Goal: Check status: Check status

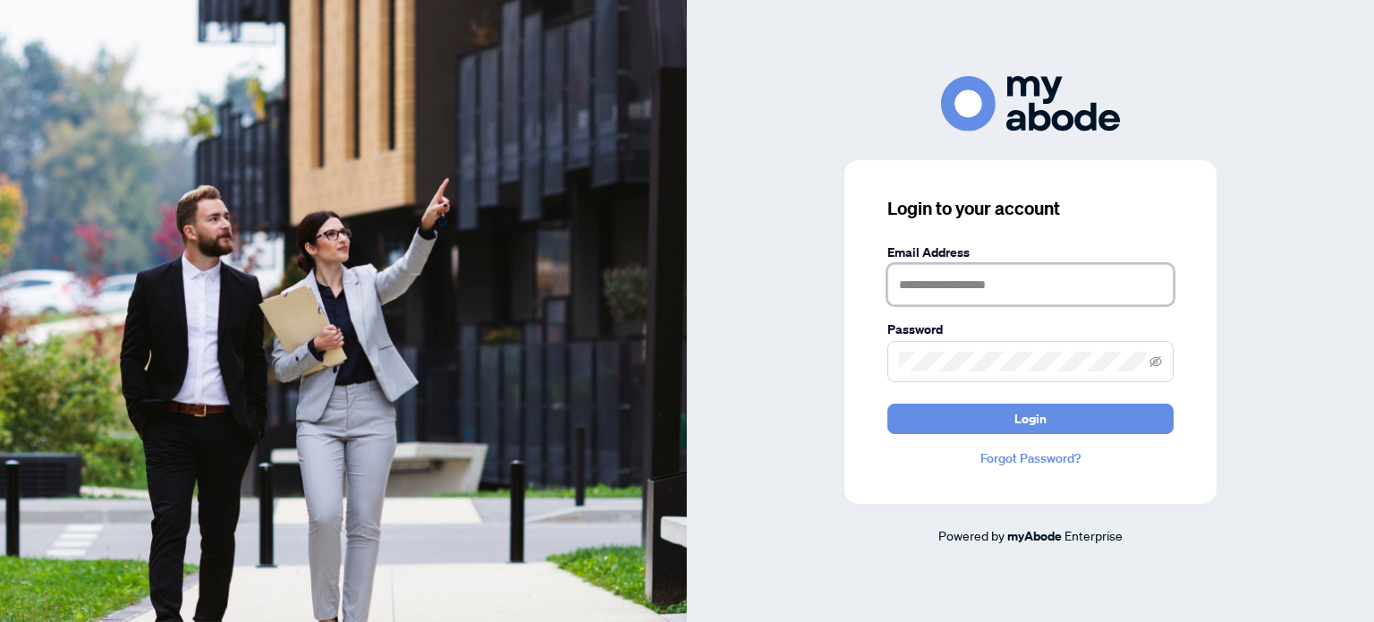
click at [1005, 289] on input "text" at bounding box center [1030, 284] width 286 height 41
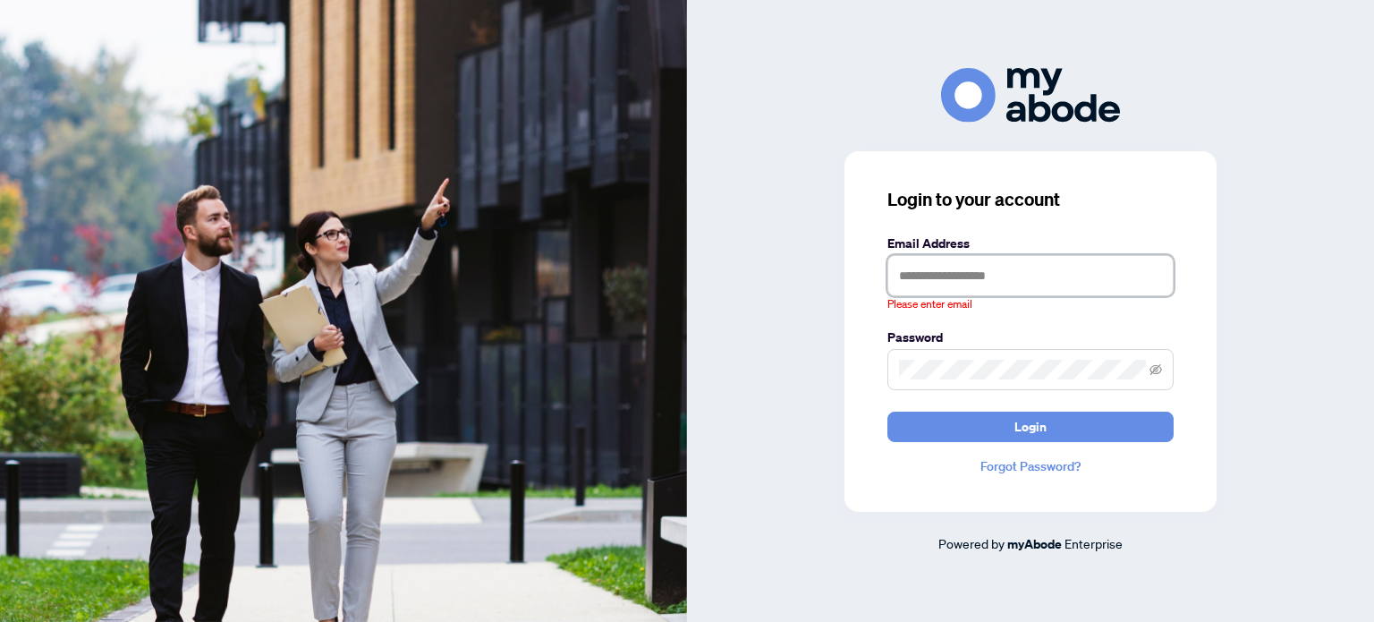
type input "**********"
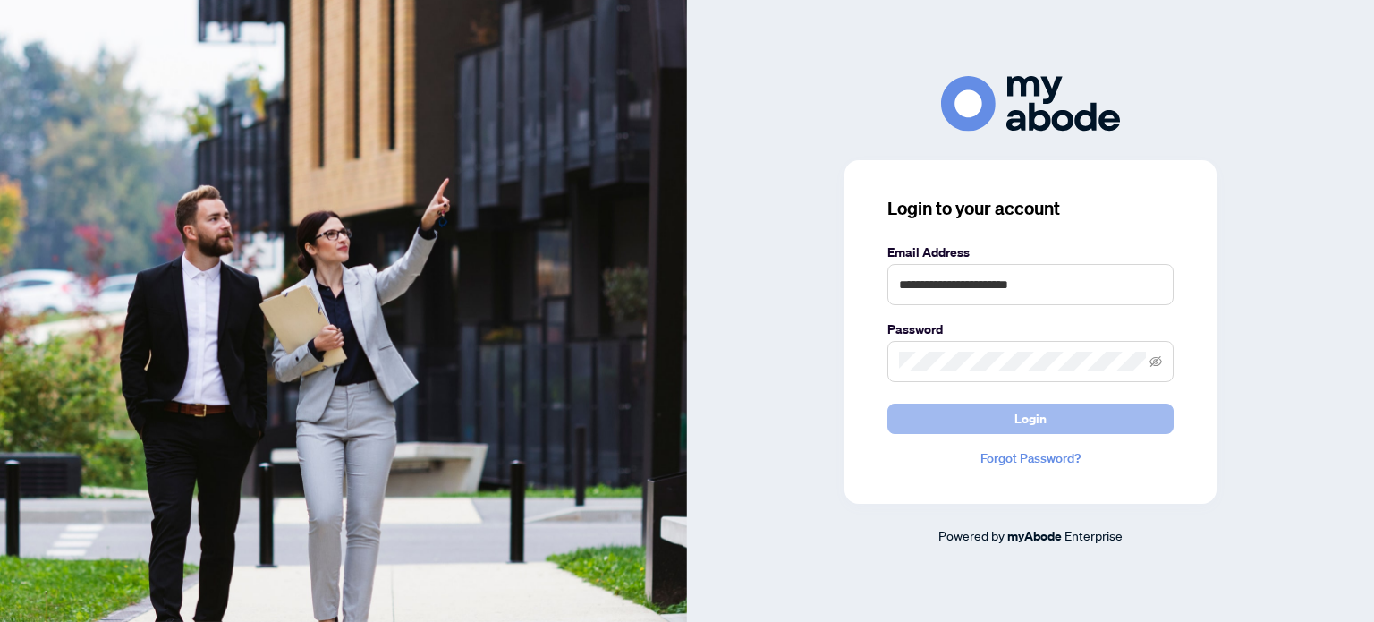
click at [1090, 419] on button "Login" at bounding box center [1030, 418] width 286 height 30
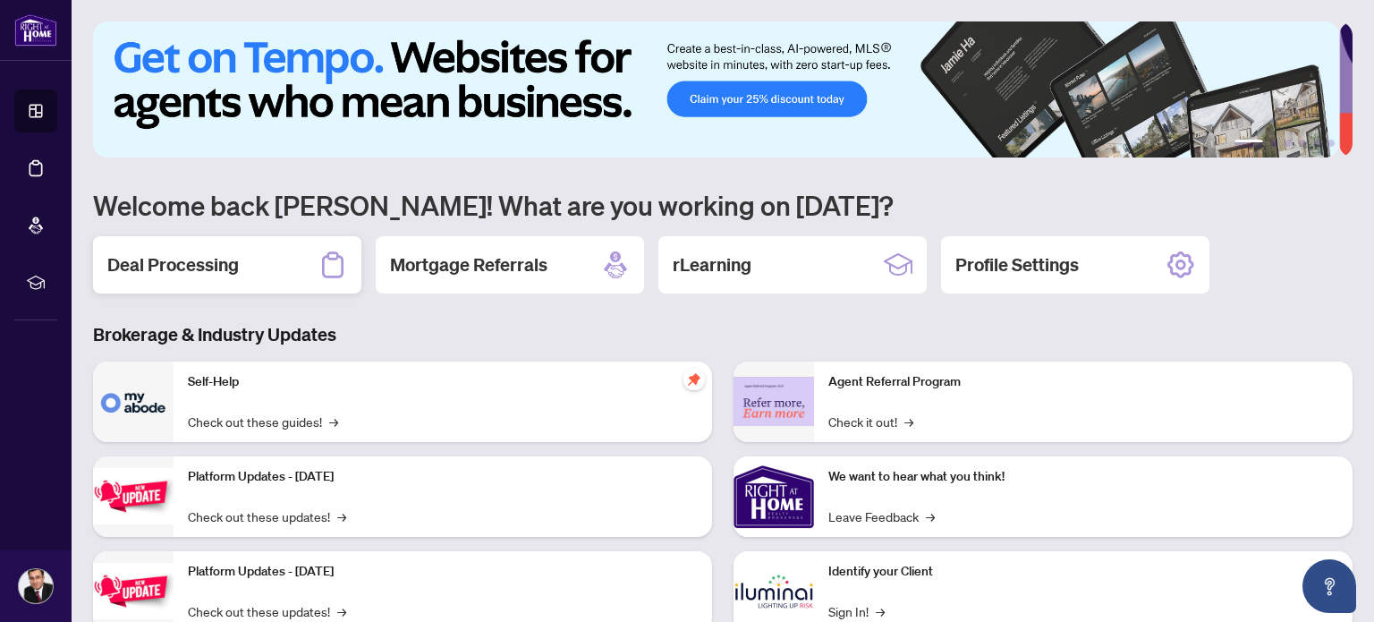
click at [182, 260] on h2 "Deal Processing" at bounding box center [172, 264] width 131 height 25
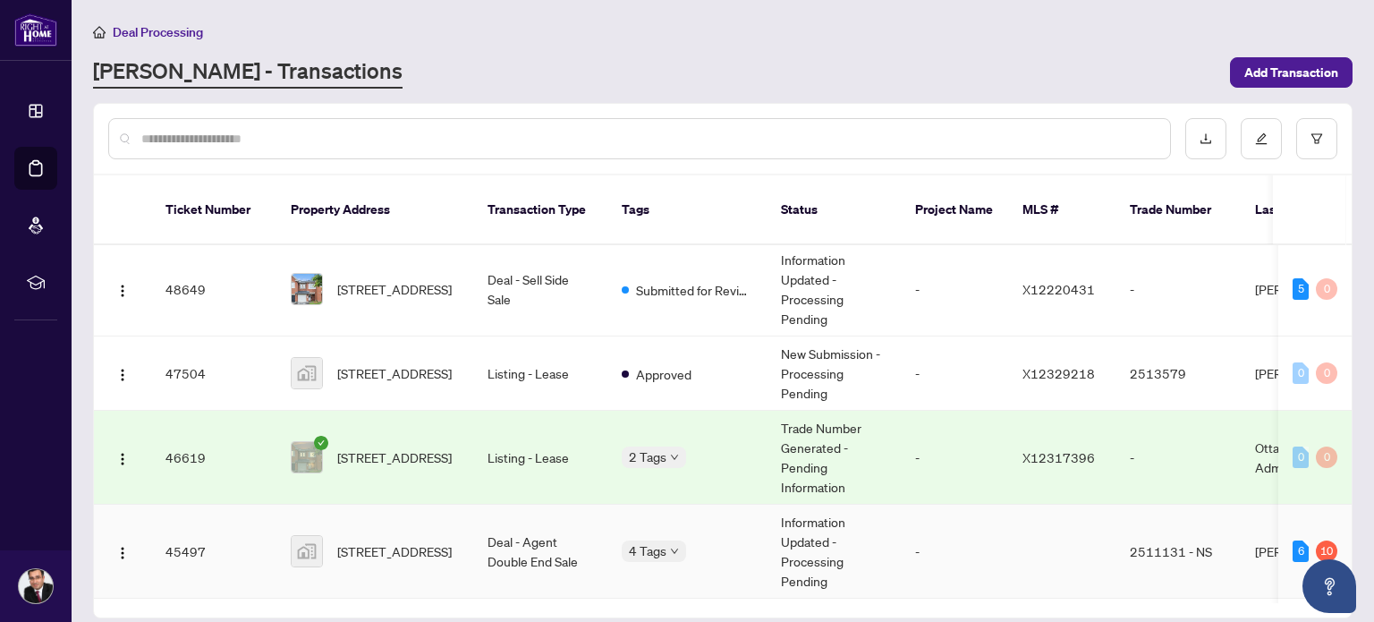
scroll to position [179, 0]
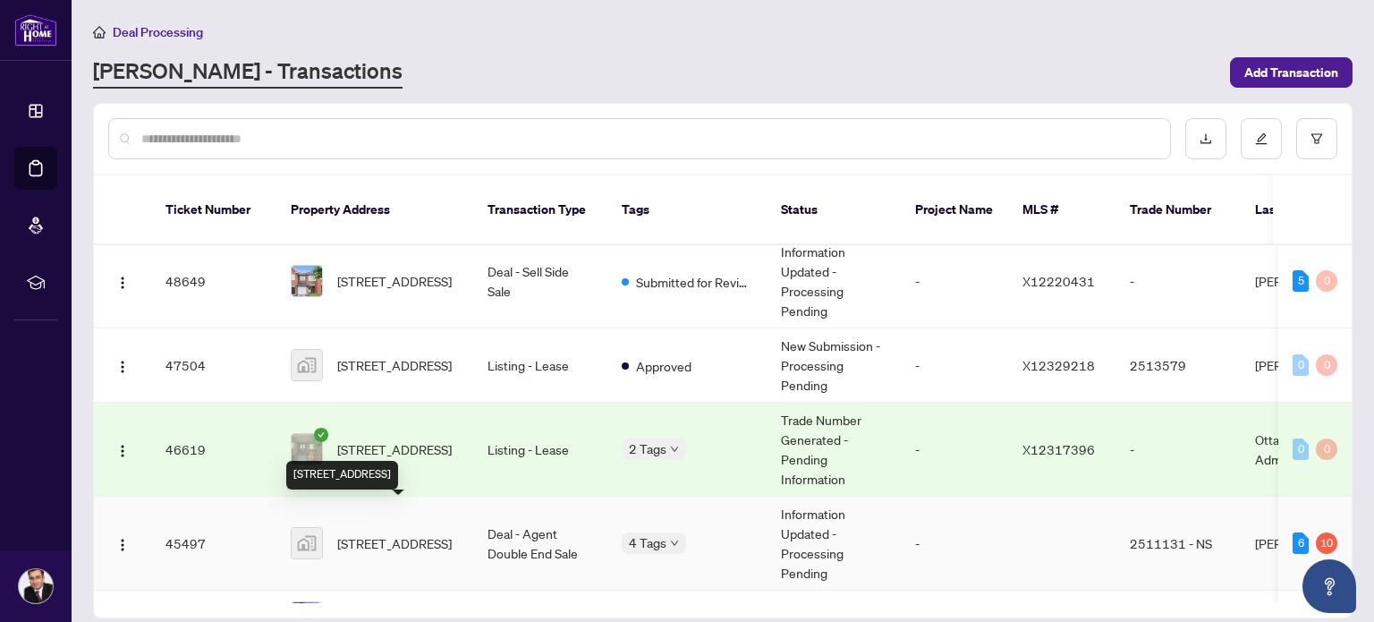
click at [389, 533] on span "[STREET_ADDRESS]" at bounding box center [394, 543] width 115 height 20
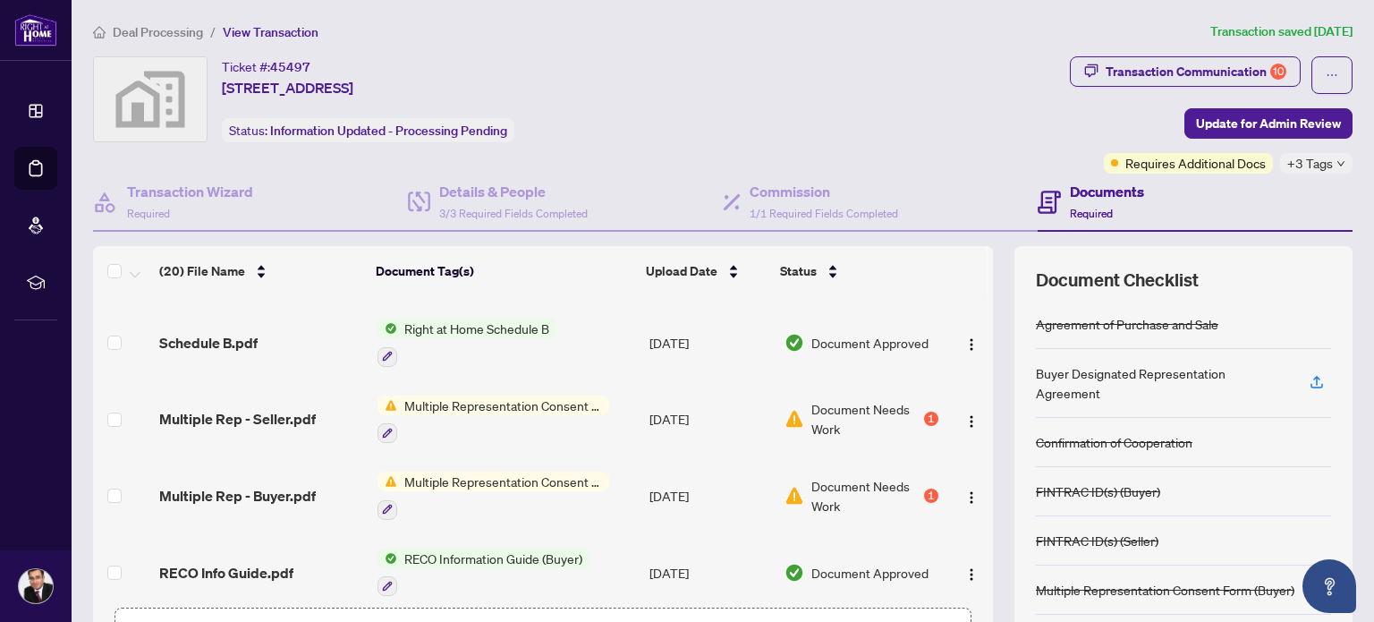
scroll to position [984, 0]
click at [836, 398] on span "Document Needs Work" at bounding box center [865, 417] width 109 height 39
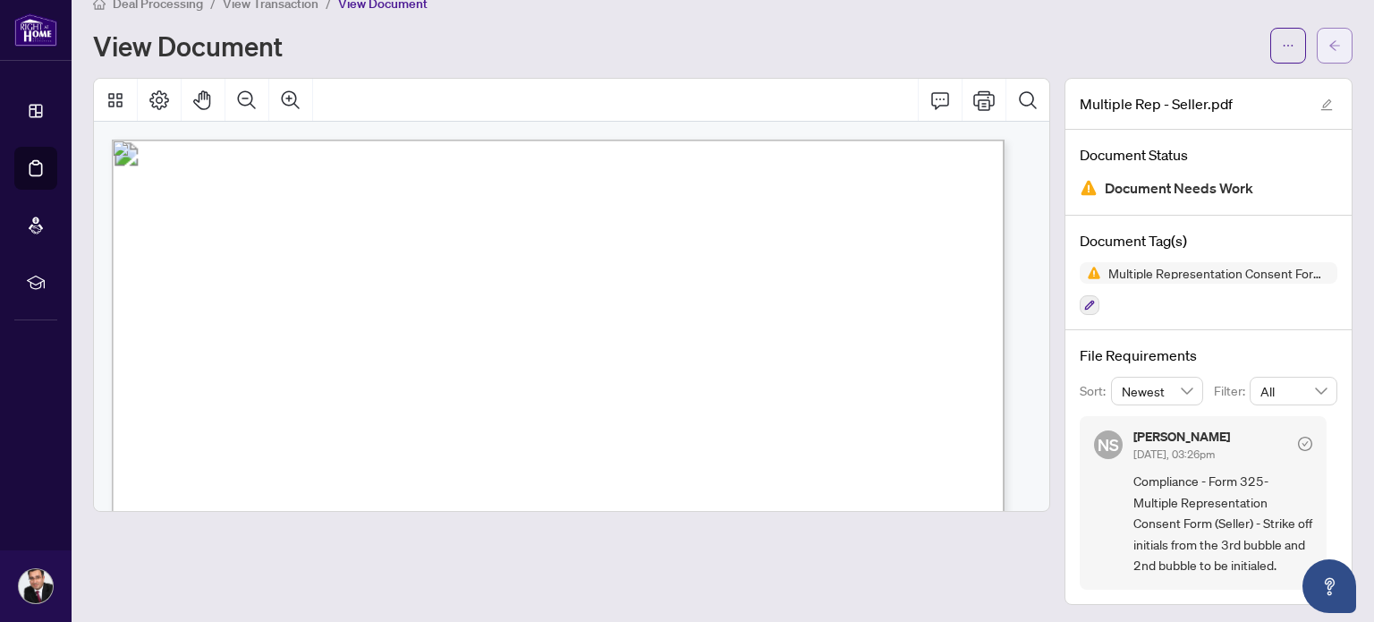
click at [1328, 43] on icon "arrow-left" at bounding box center [1334, 45] width 13 height 13
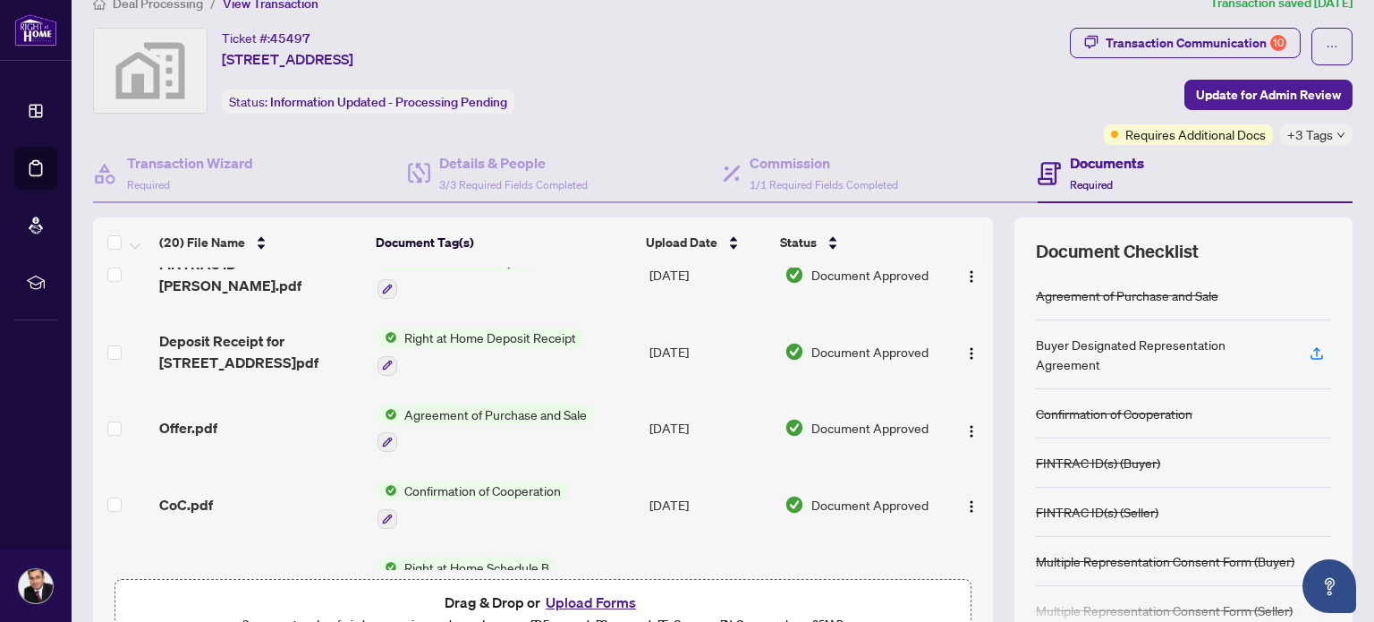
scroll to position [1073, 0]
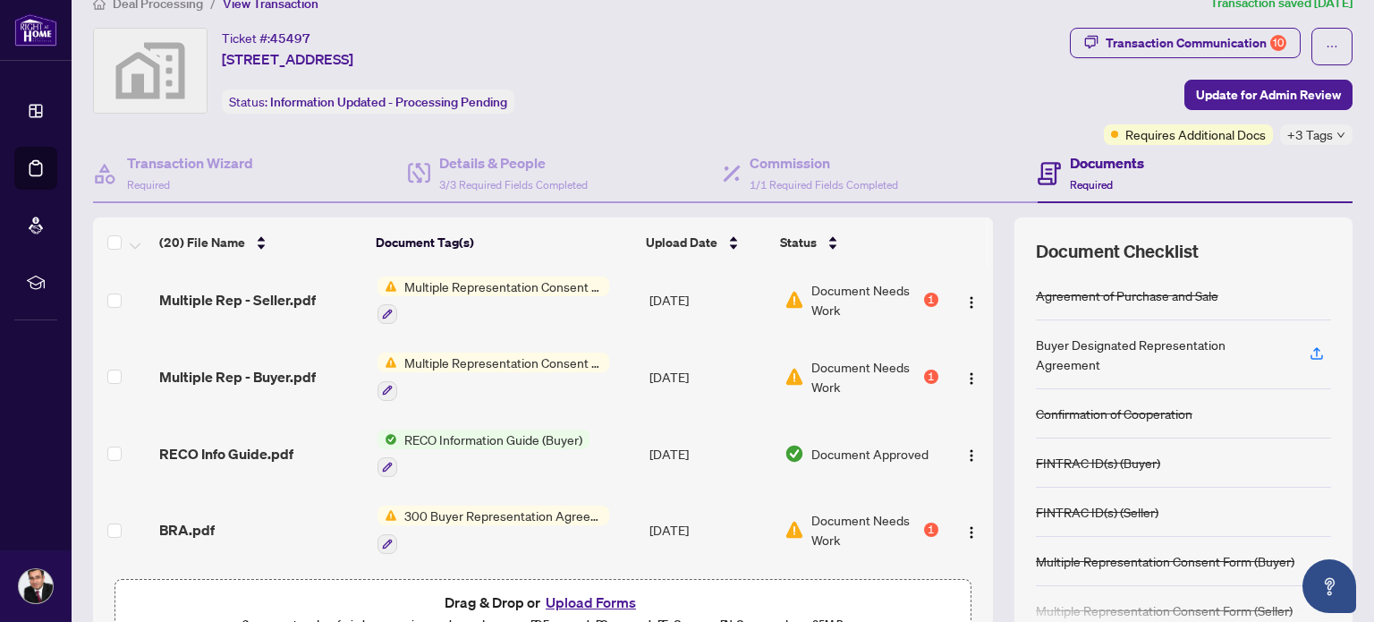
click at [823, 510] on span "Document Needs Work" at bounding box center [865, 529] width 109 height 39
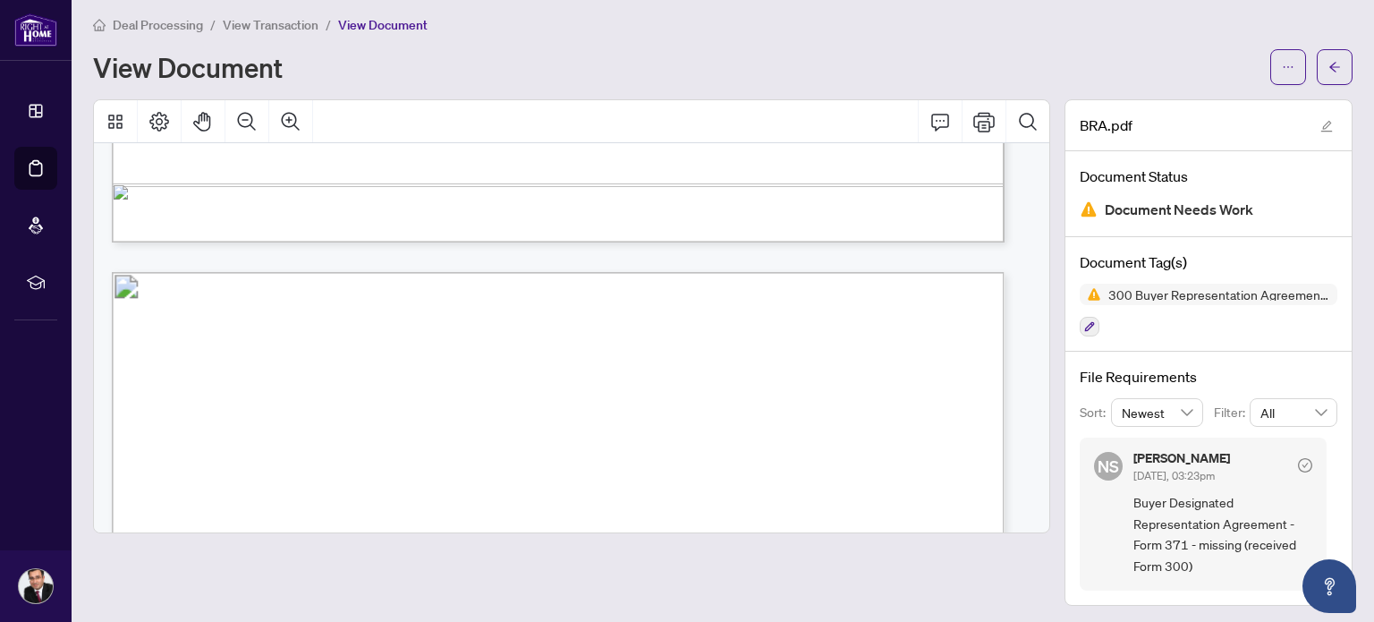
scroll to position [1431, 0]
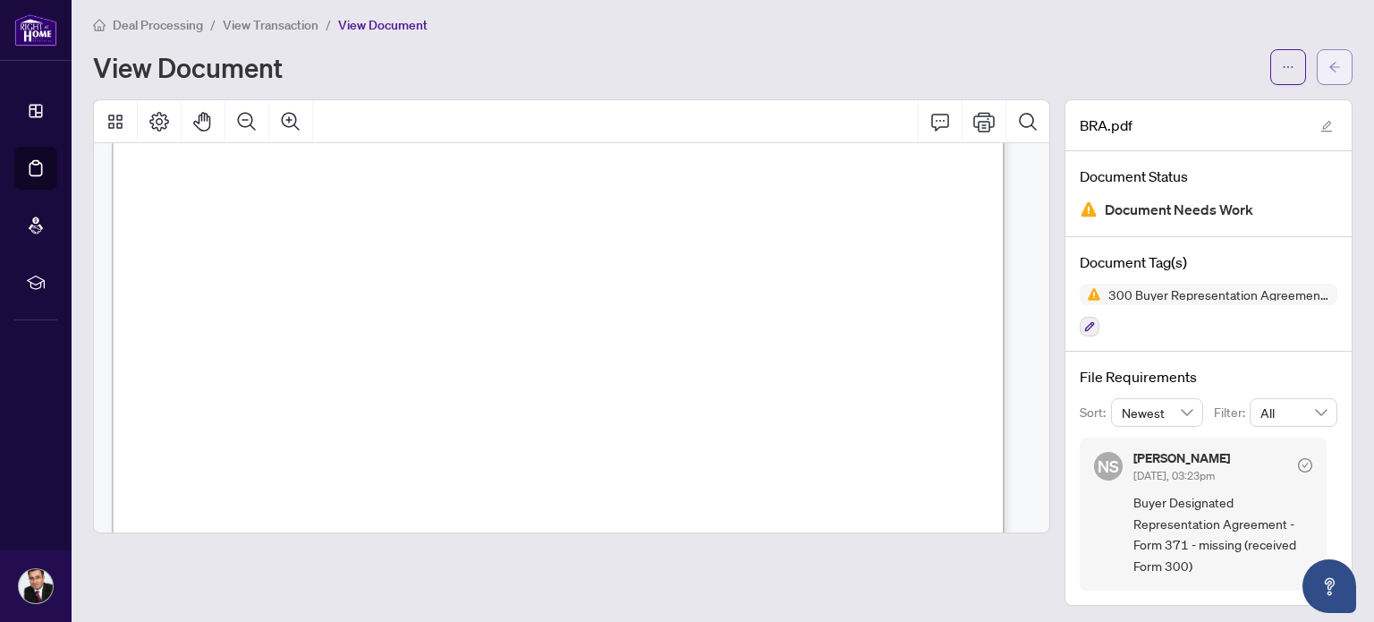
click at [1329, 65] on icon "arrow-left" at bounding box center [1334, 67] width 11 height 10
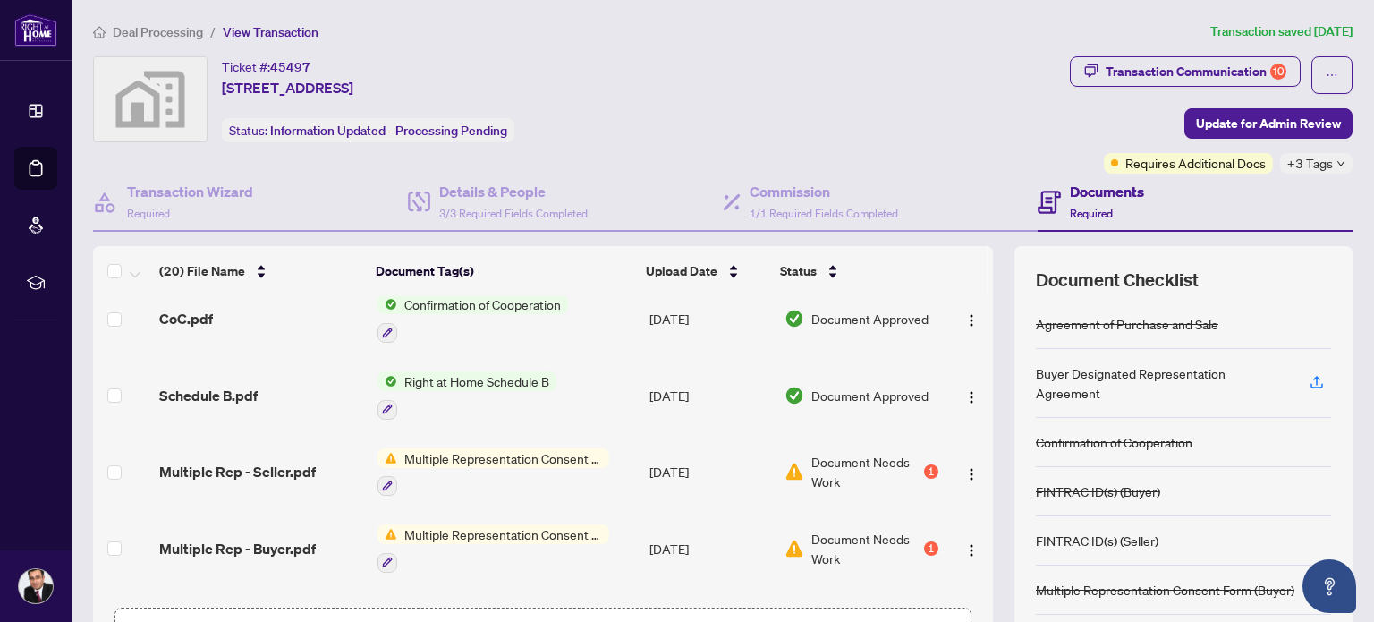
scroll to position [923, 0]
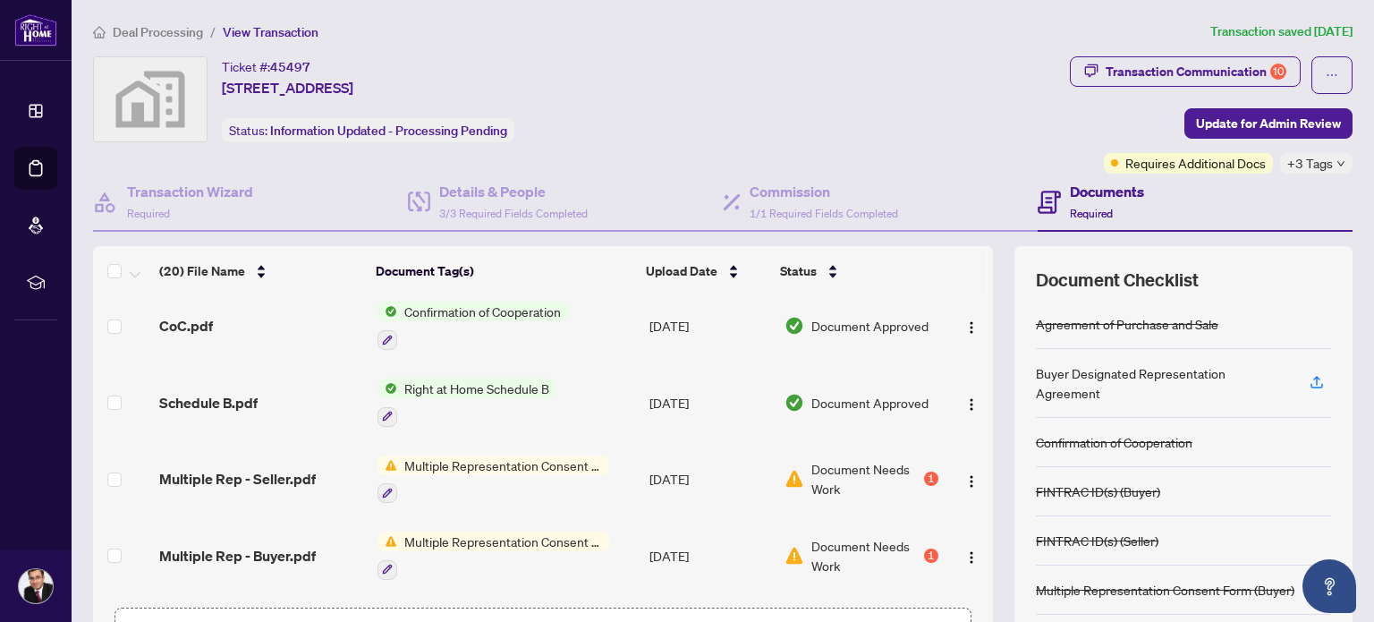
click at [848, 459] on span "Document Needs Work" at bounding box center [865, 478] width 109 height 39
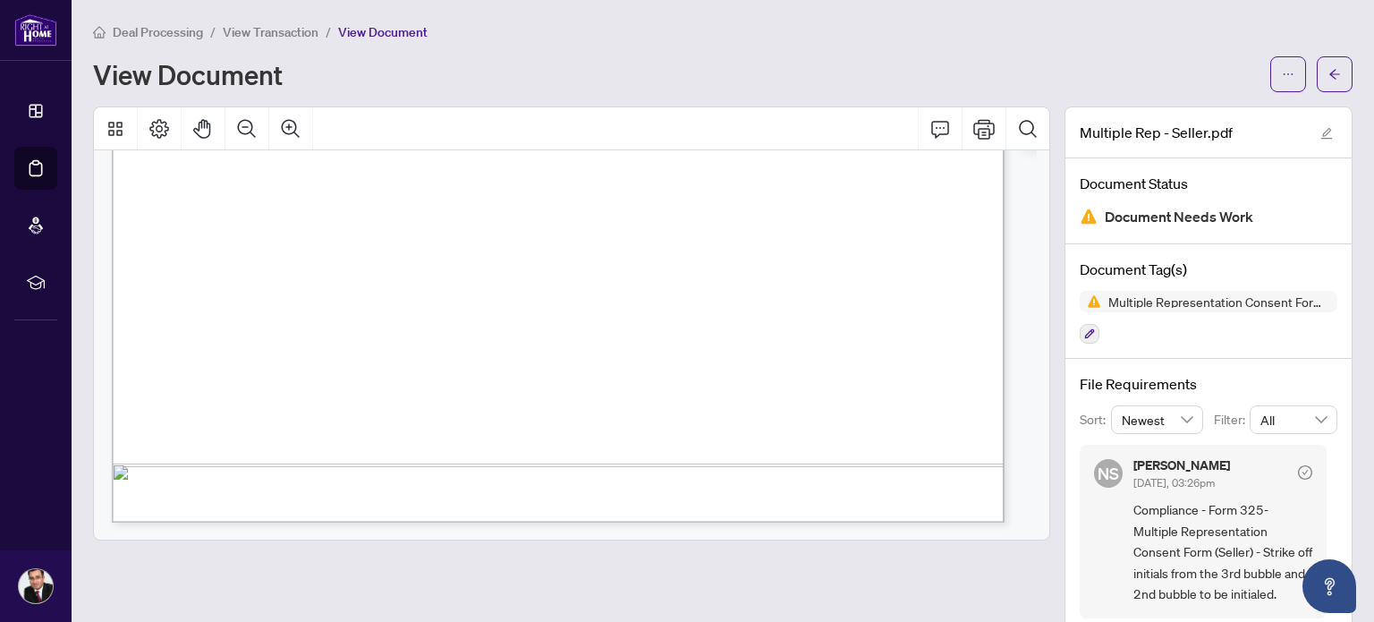
scroll to position [814, 0]
